Goal: Task Accomplishment & Management: Manage account settings

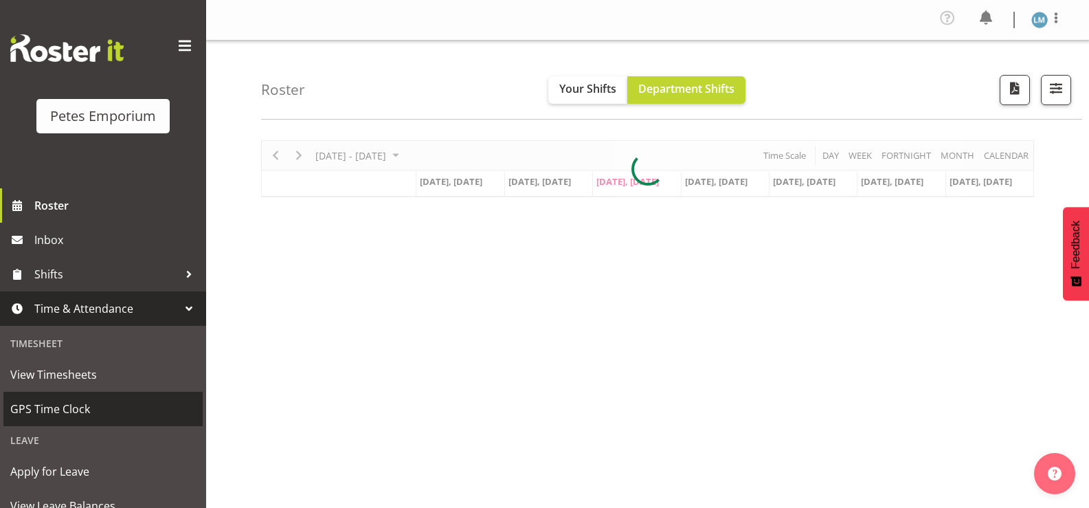
click at [107, 399] on span "GPS Time Clock" at bounding box center [103, 409] width 186 height 21
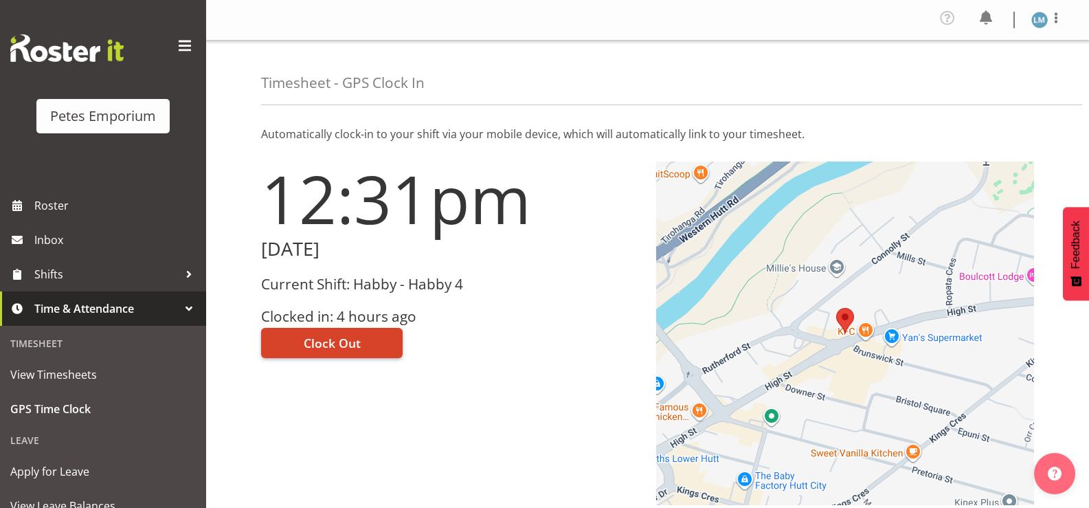
click at [342, 335] on span "Clock Out" at bounding box center [332, 343] width 57 height 18
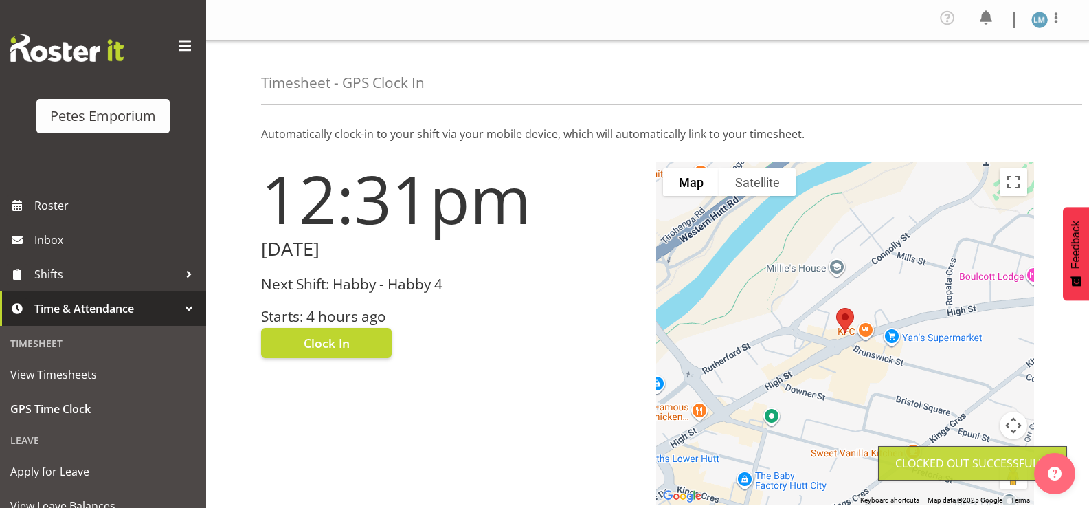
click at [1037, 23] on img at bounding box center [1040, 20] width 16 height 16
click at [990, 69] on link "Log Out" at bounding box center [999, 75] width 132 height 25
